Goal: Task Accomplishment & Management: Complete application form

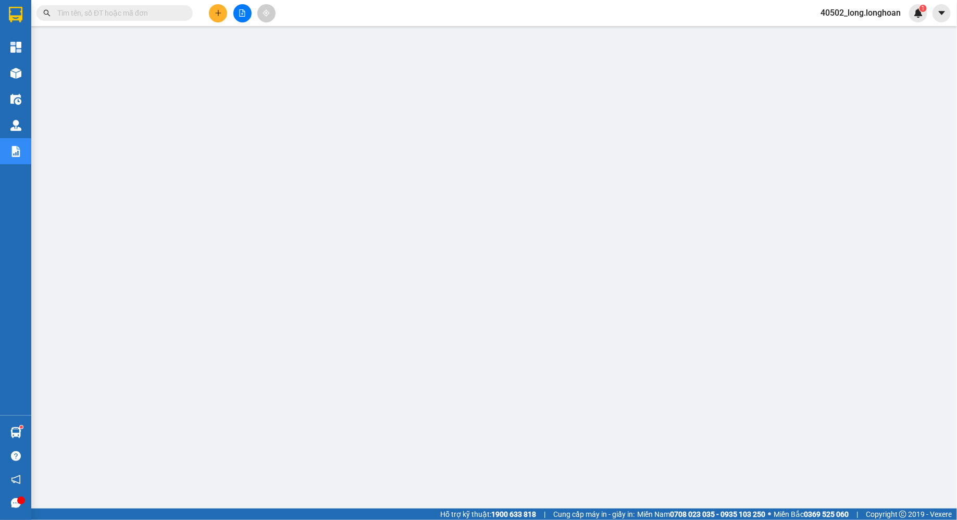
click at [107, 16] on input "text" at bounding box center [118, 12] width 123 height 11
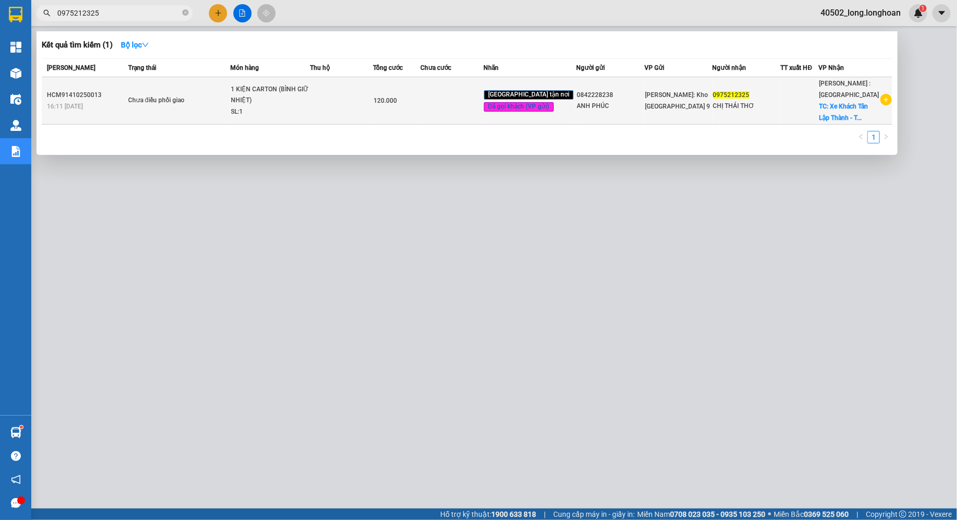
type input "0975212325"
click at [175, 93] on td "Chưa điều phối giao" at bounding box center [178, 100] width 105 height 47
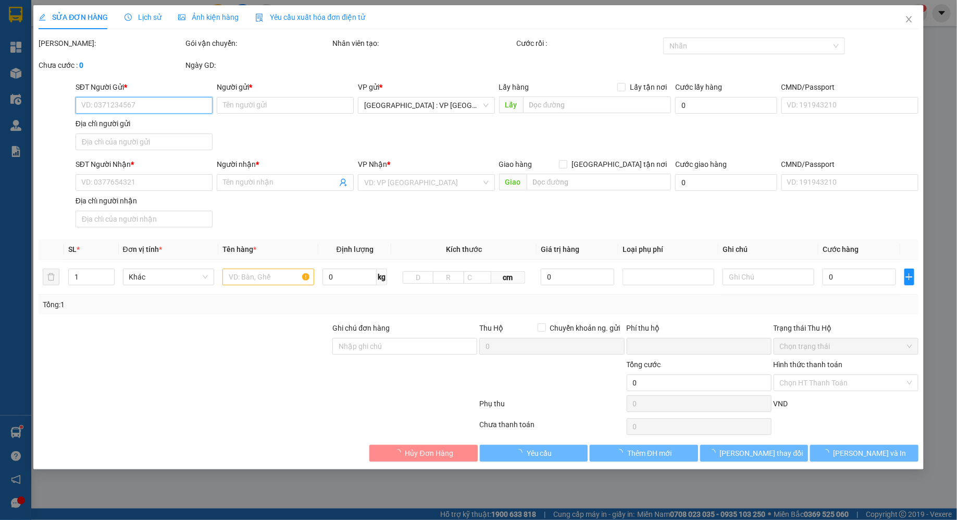
type input "0842228238"
type input "ANH PHÚC"
type input "0975212325"
type input "CHỊ THÁI THƠ"
checkbox input "true"
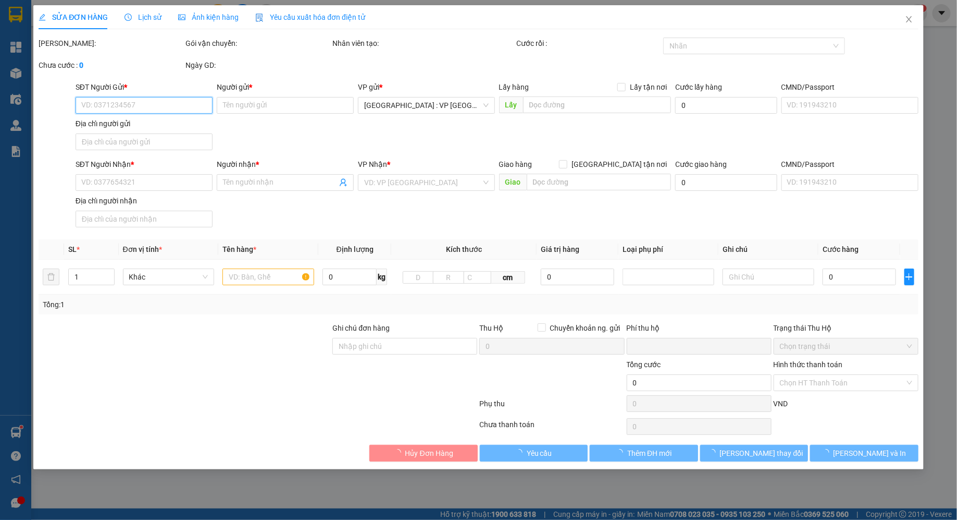
type input "Xe Khách Tân Lập Thành - Trạm Ấp Bắc, [GEOGRAPHIC_DATA], [GEOGRAPHIC_DATA], [GE…"
type input "VẬN CHUYỂN NHẸ TAY - HƯ VỠ KHÔNG ĐỀN"
type input "0"
type input "120.000"
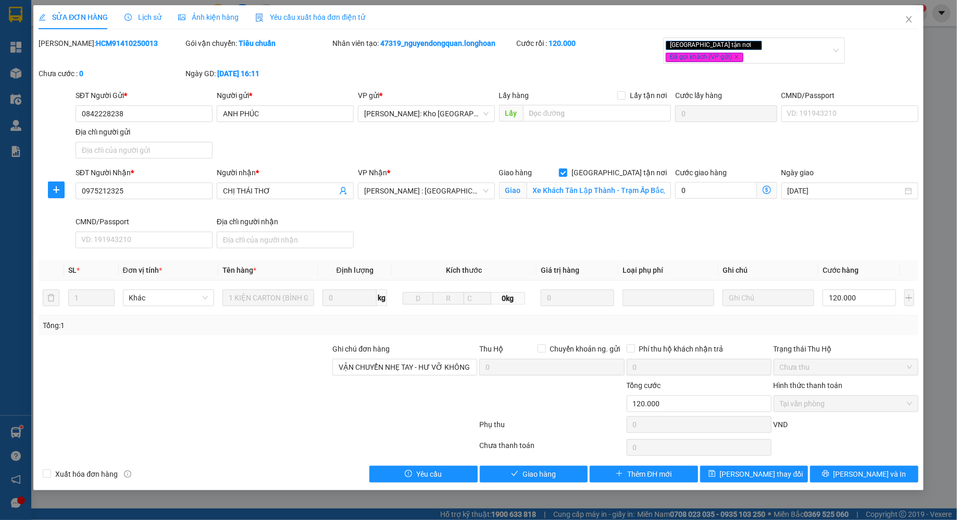
click at [149, 18] on span "Lịch sử" at bounding box center [143, 17] width 37 height 8
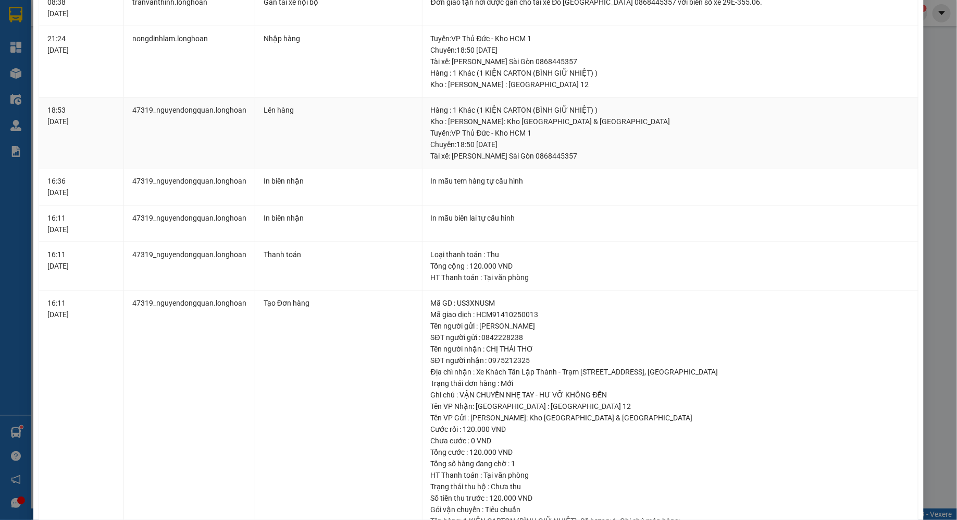
scroll to position [219, 0]
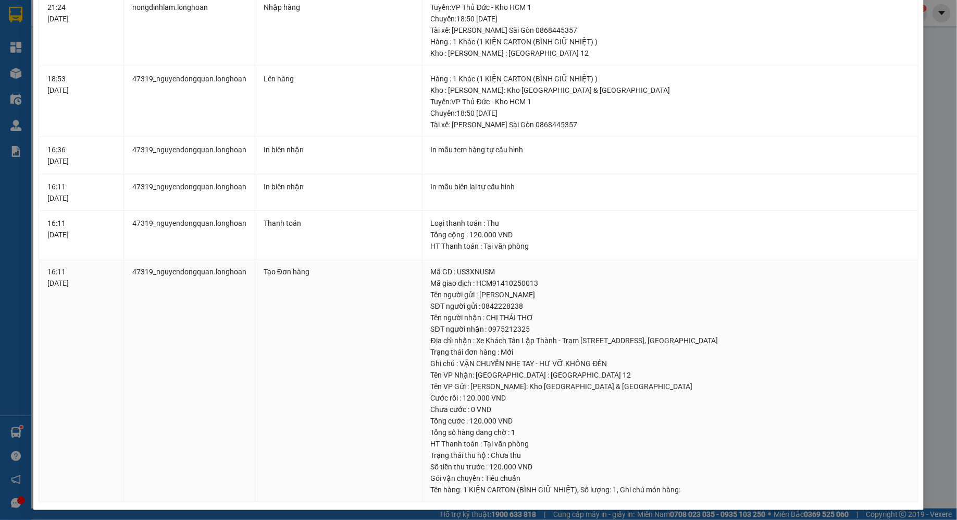
click at [493, 338] on div "Địa chỉ nhận : Xe Khách Tân Lập Thành - Trạm [STREET_ADDRESS], [GEOGRAPHIC_DATA]" at bounding box center [670, 340] width 479 height 11
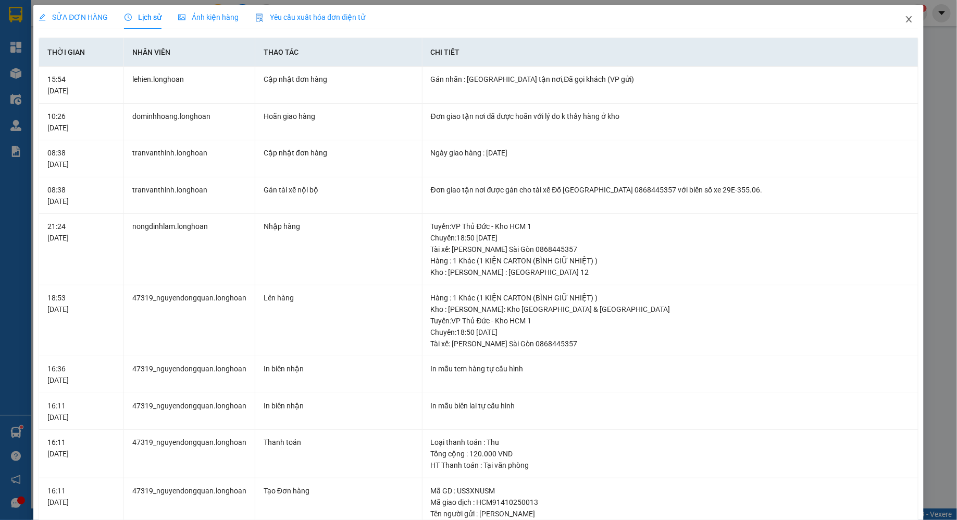
click at [909, 28] on span "Close" at bounding box center [909, 19] width 29 height 29
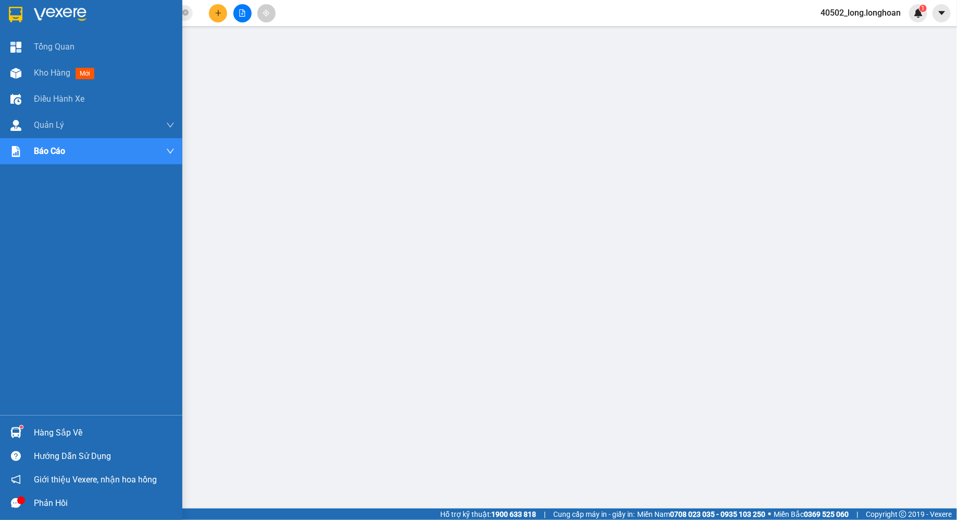
click at [9, 21] on img at bounding box center [16, 15] width 14 height 16
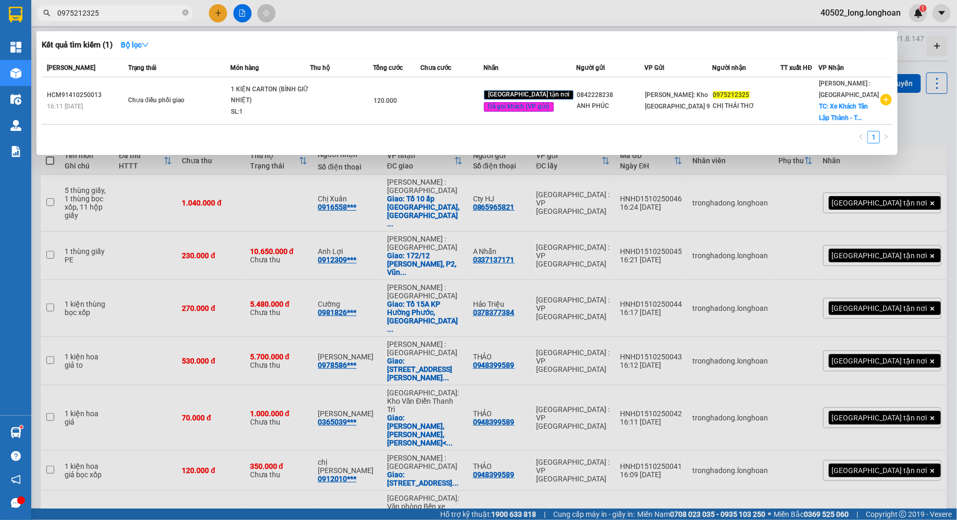
click at [86, 11] on input "0975212325" at bounding box center [118, 12] width 123 height 11
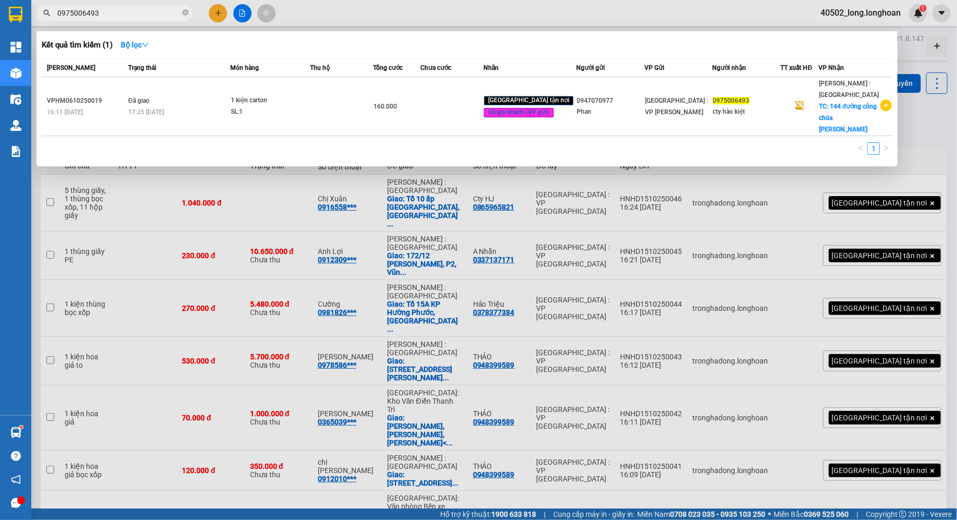
type input "0975006493"
click at [279, 183] on div at bounding box center [478, 260] width 957 height 520
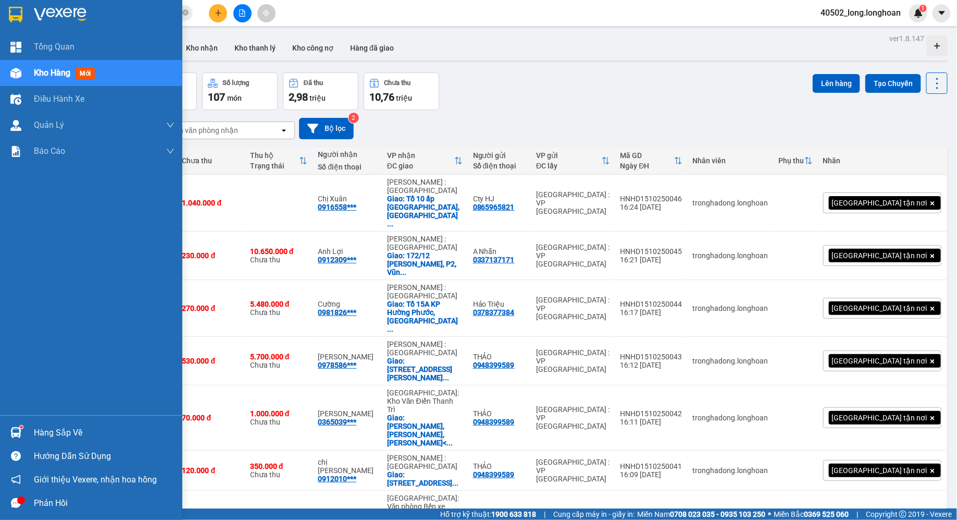
click at [6, 4] on div at bounding box center [91, 17] width 182 height 34
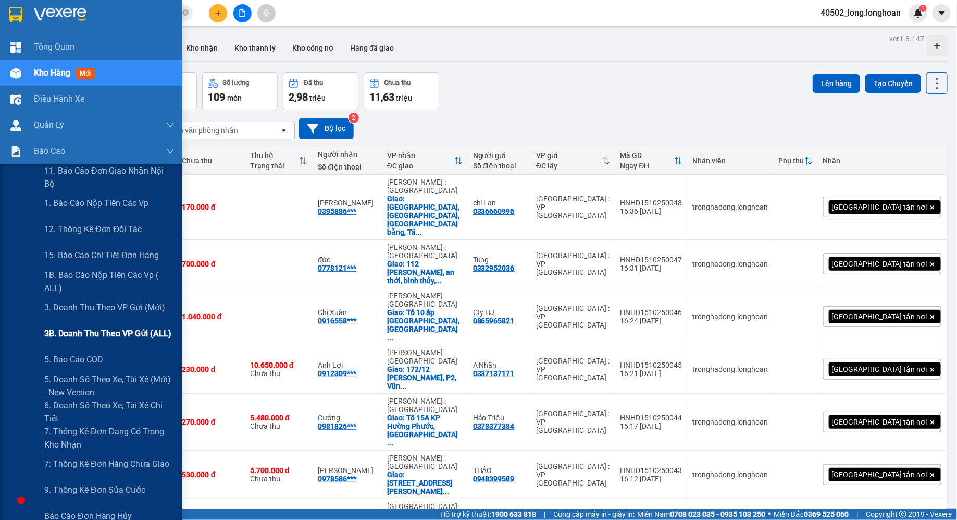
click at [121, 327] on span "3B. Doanh Thu theo VP Gửi (ALL)" at bounding box center [107, 333] width 127 height 13
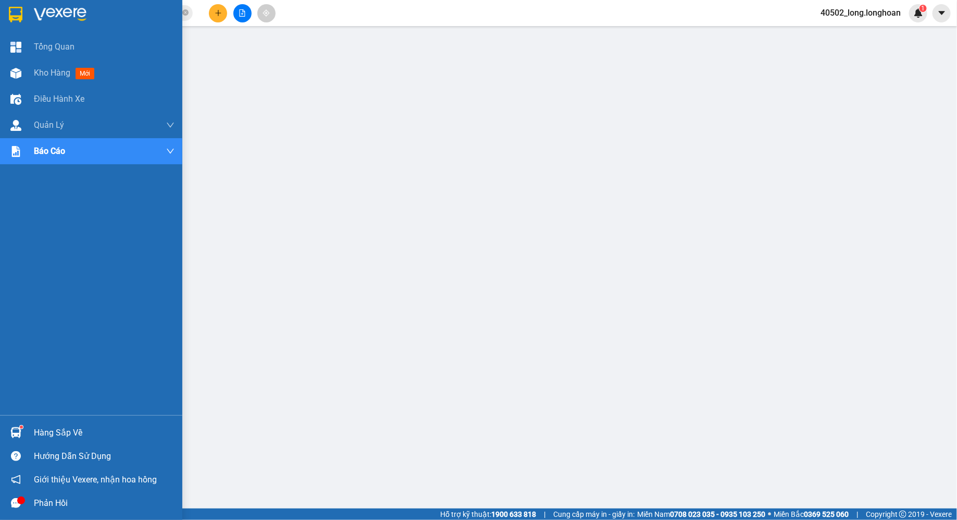
click at [26, 16] on div at bounding box center [91, 17] width 182 height 34
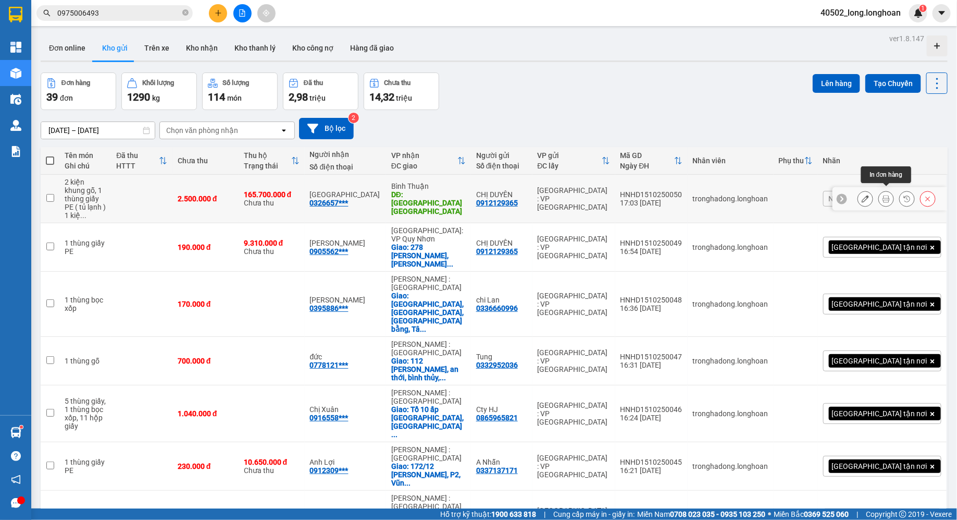
click at [884, 199] on button at bounding box center [886, 199] width 15 height 18
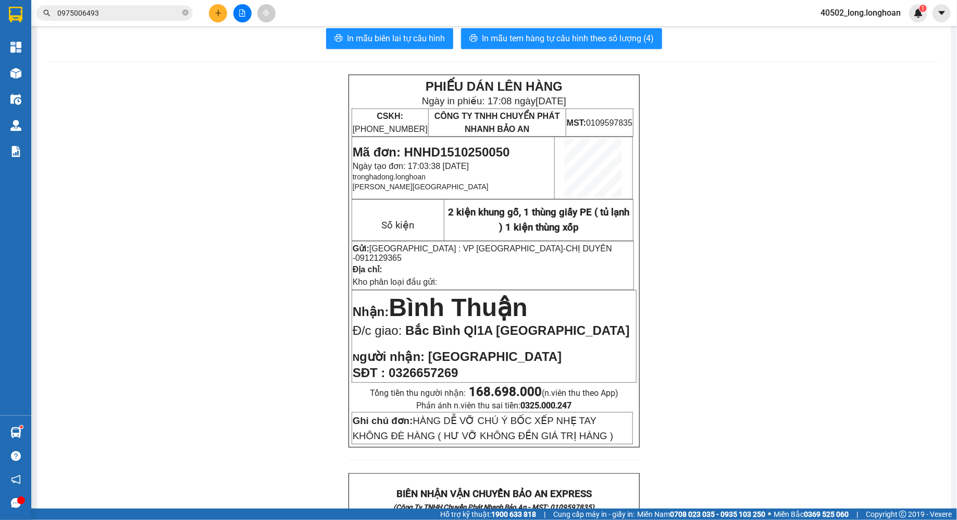
scroll to position [12, 0]
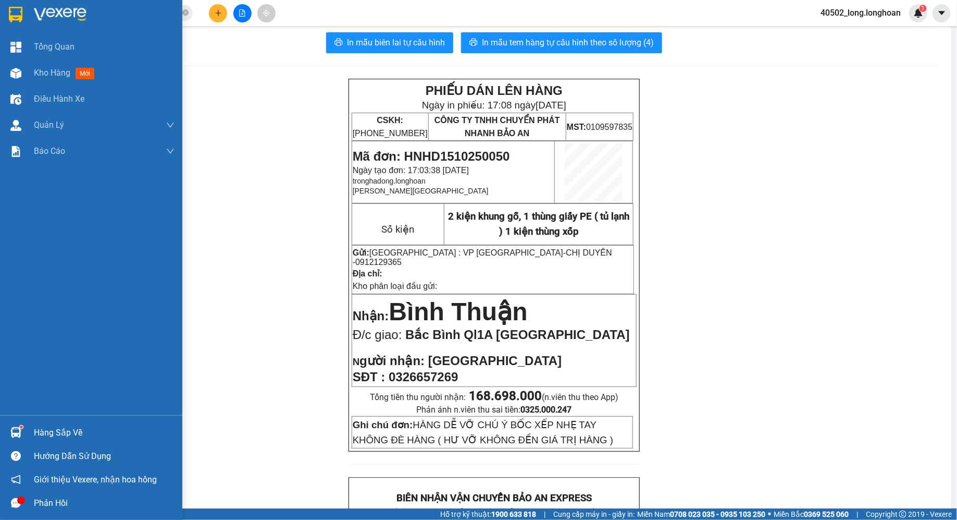
click at [20, 8] on img at bounding box center [16, 15] width 14 height 16
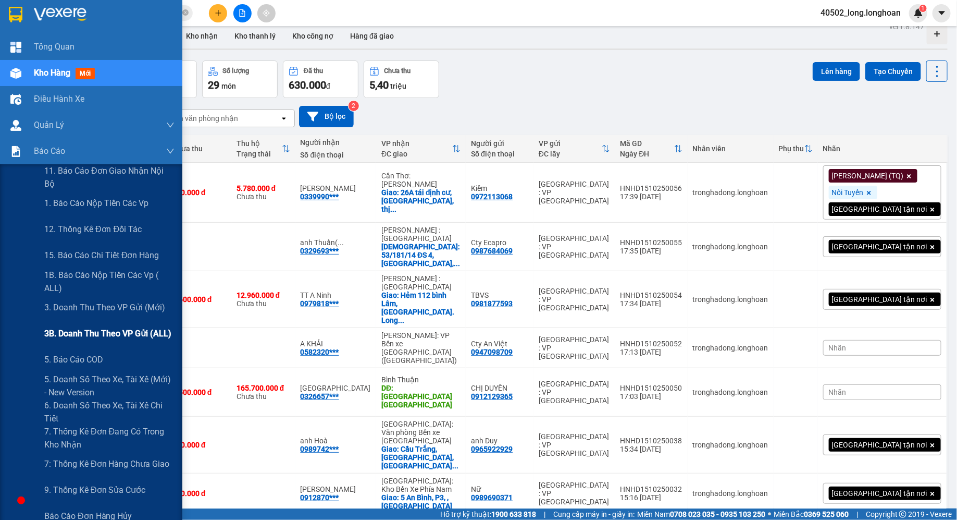
click at [62, 327] on span "3B. Doanh Thu theo VP Gửi (ALL)" at bounding box center [107, 333] width 127 height 13
